Goal: Find specific fact: Find specific fact

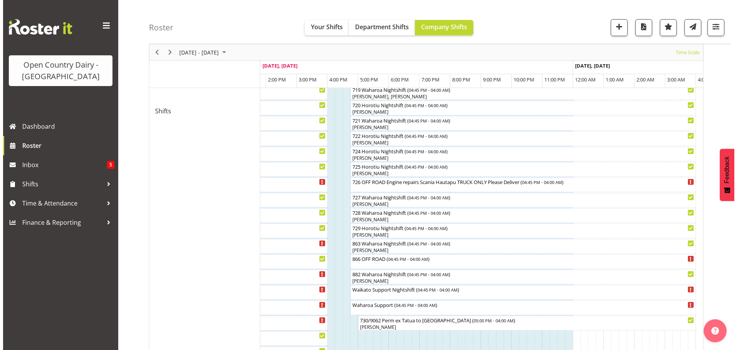
scroll to position [407, 0]
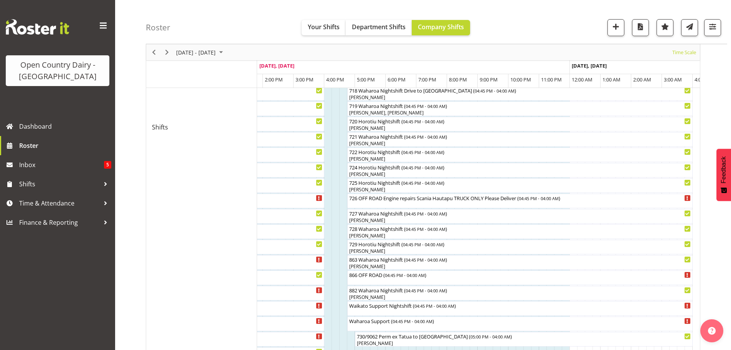
click at [0, 0] on div at bounding box center [0, 0] width 0 height 0
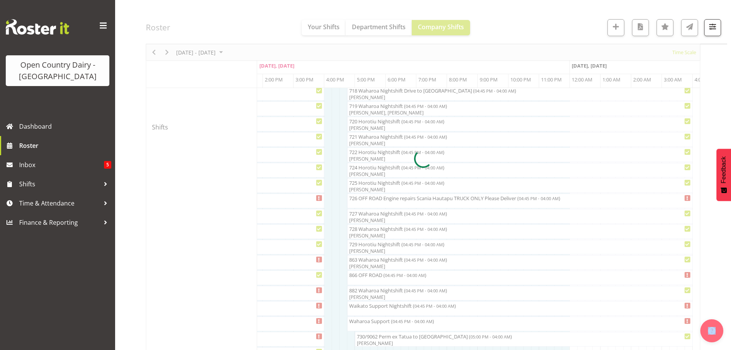
click at [390, 185] on div at bounding box center [423, 158] width 554 height 973
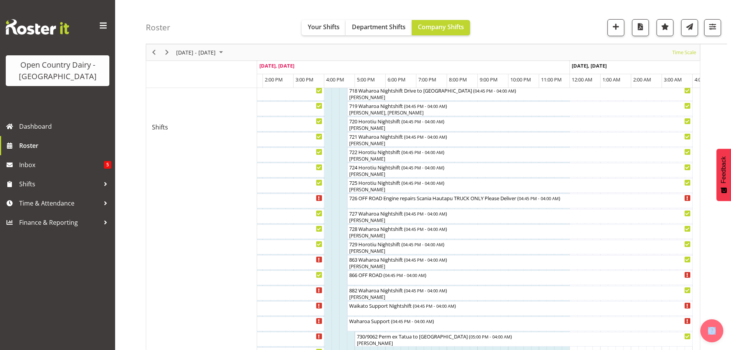
click at [0, 0] on div at bounding box center [0, 0] width 0 height 0
click at [361, 187] on div "[PERSON_NAME]" at bounding box center [520, 189] width 342 height 7
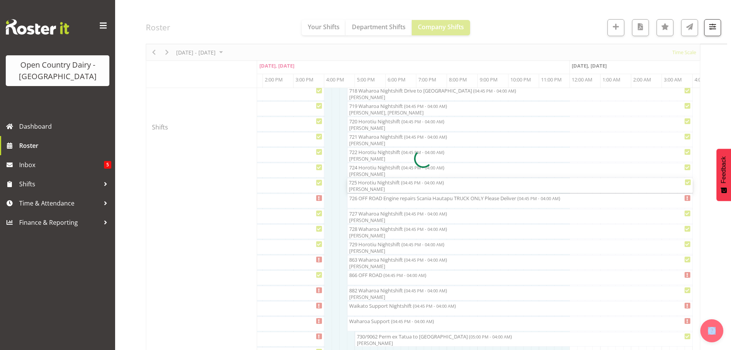
click at [361, 187] on div at bounding box center [423, 158] width 554 height 973
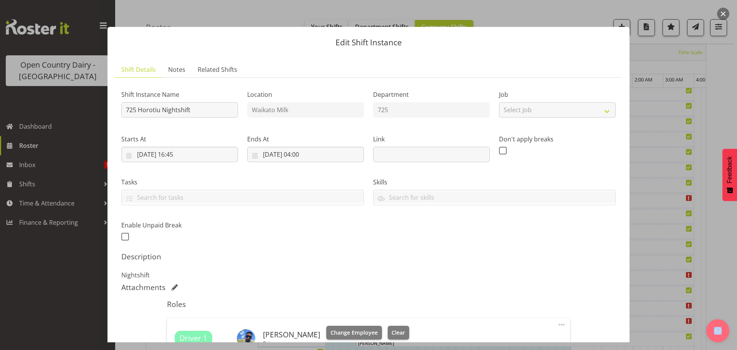
scroll to position [120, 0]
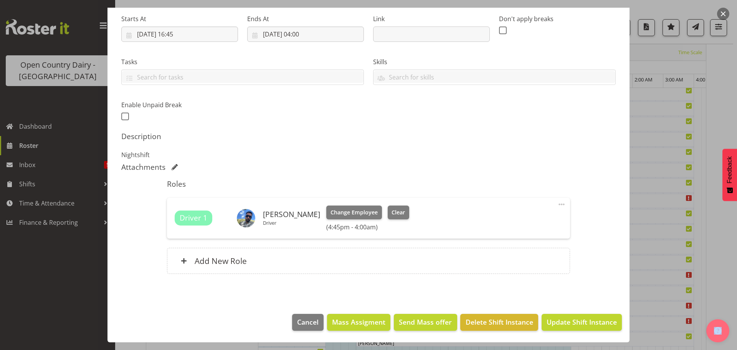
drag, startPoint x: 328, startPoint y: 213, endPoint x: 264, endPoint y: 209, distance: 64.2
click at [264, 210] on h6 "[PERSON_NAME]" at bounding box center [291, 214] width 57 height 8
copy h6 "[PERSON_NAME]"
click at [305, 323] on span "Cancel" at bounding box center [307, 322] width 21 height 10
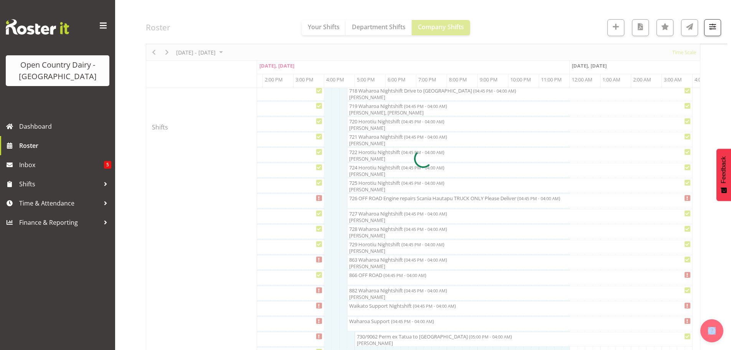
click at [384, 158] on div at bounding box center [423, 158] width 554 height 973
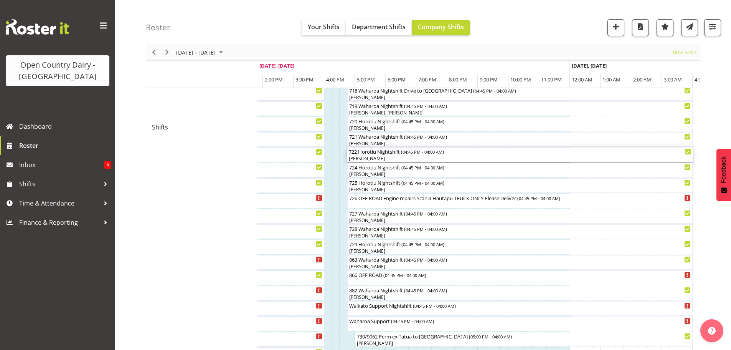
click at [383, 158] on div "[PERSON_NAME]" at bounding box center [520, 158] width 342 height 7
click at [0, 0] on div at bounding box center [0, 0] width 0 height 0
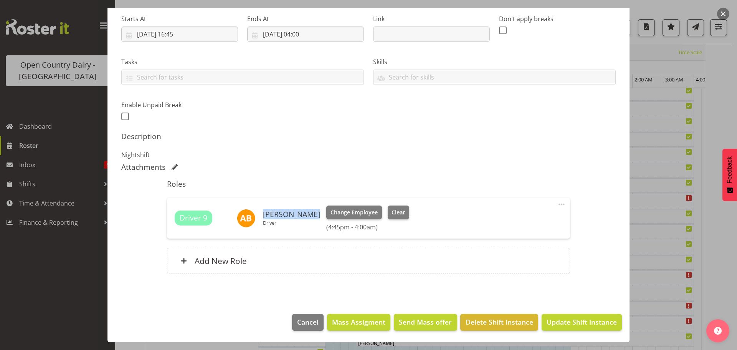
drag, startPoint x: 307, startPoint y: 214, endPoint x: 261, endPoint y: 215, distance: 46.4
click at [261, 215] on div "[PERSON_NAME] Driver" at bounding box center [278, 218] width 83 height 18
copy h6 "[PERSON_NAME]"
click at [300, 319] on span "Cancel" at bounding box center [307, 322] width 21 height 10
